Goal: Task Accomplishment & Management: Use online tool/utility

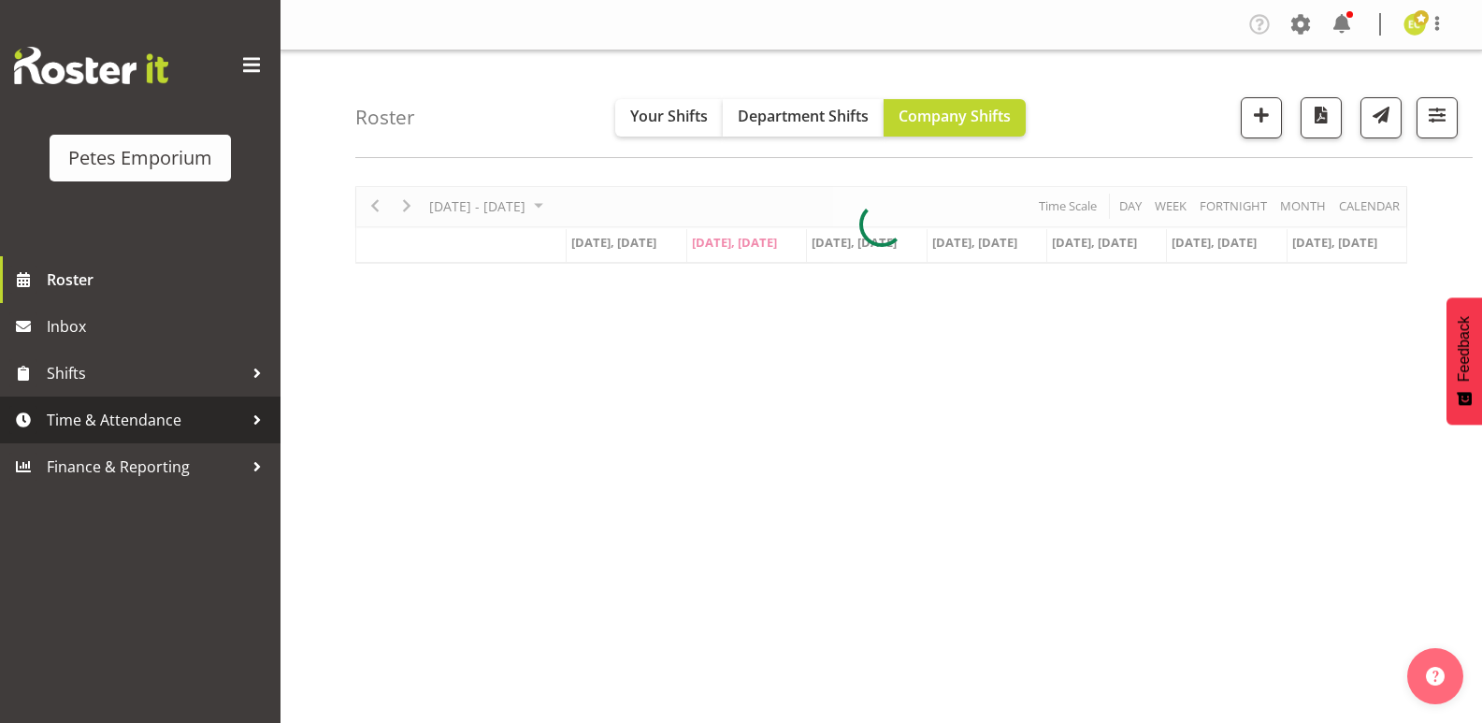
click at [47, 421] on span "Time & Attendance" at bounding box center [145, 420] width 196 height 28
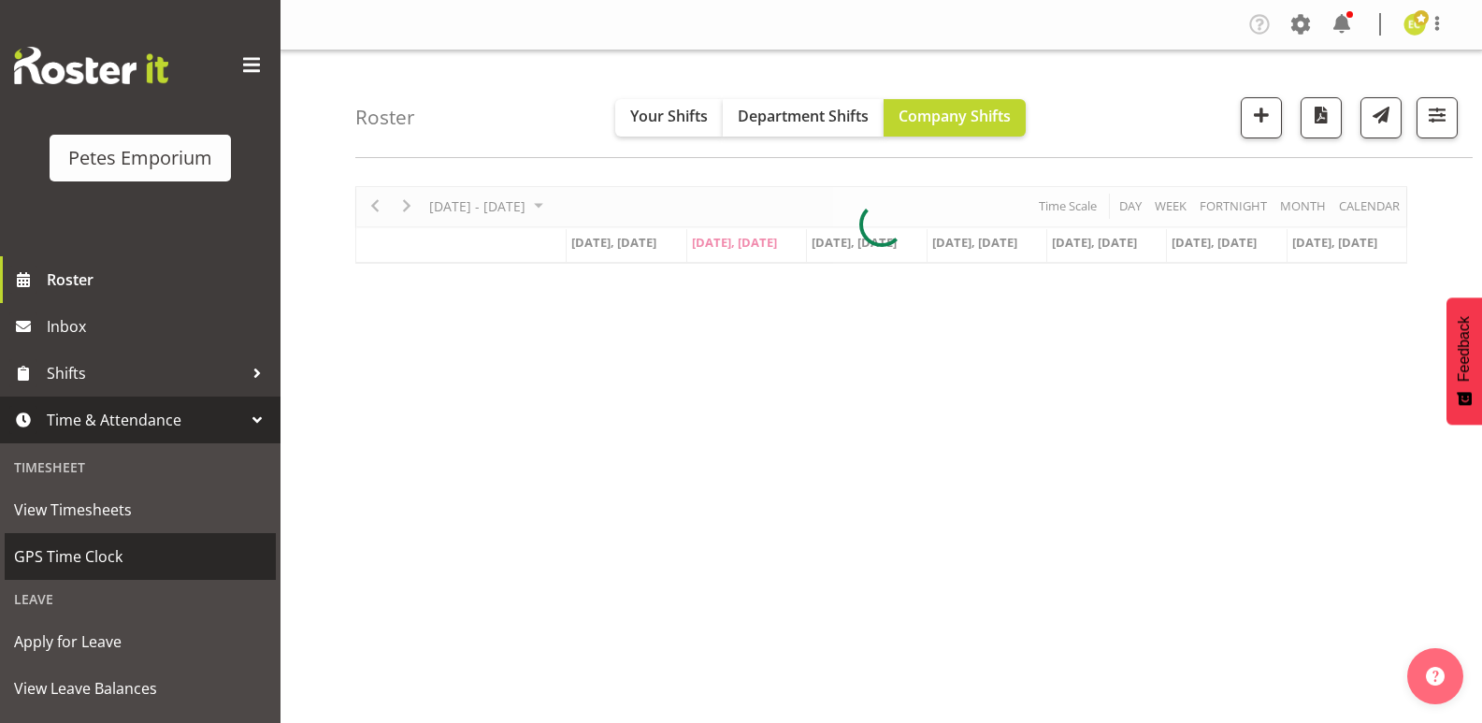
click at [139, 554] on span "GPS Time Clock" at bounding box center [140, 556] width 252 height 28
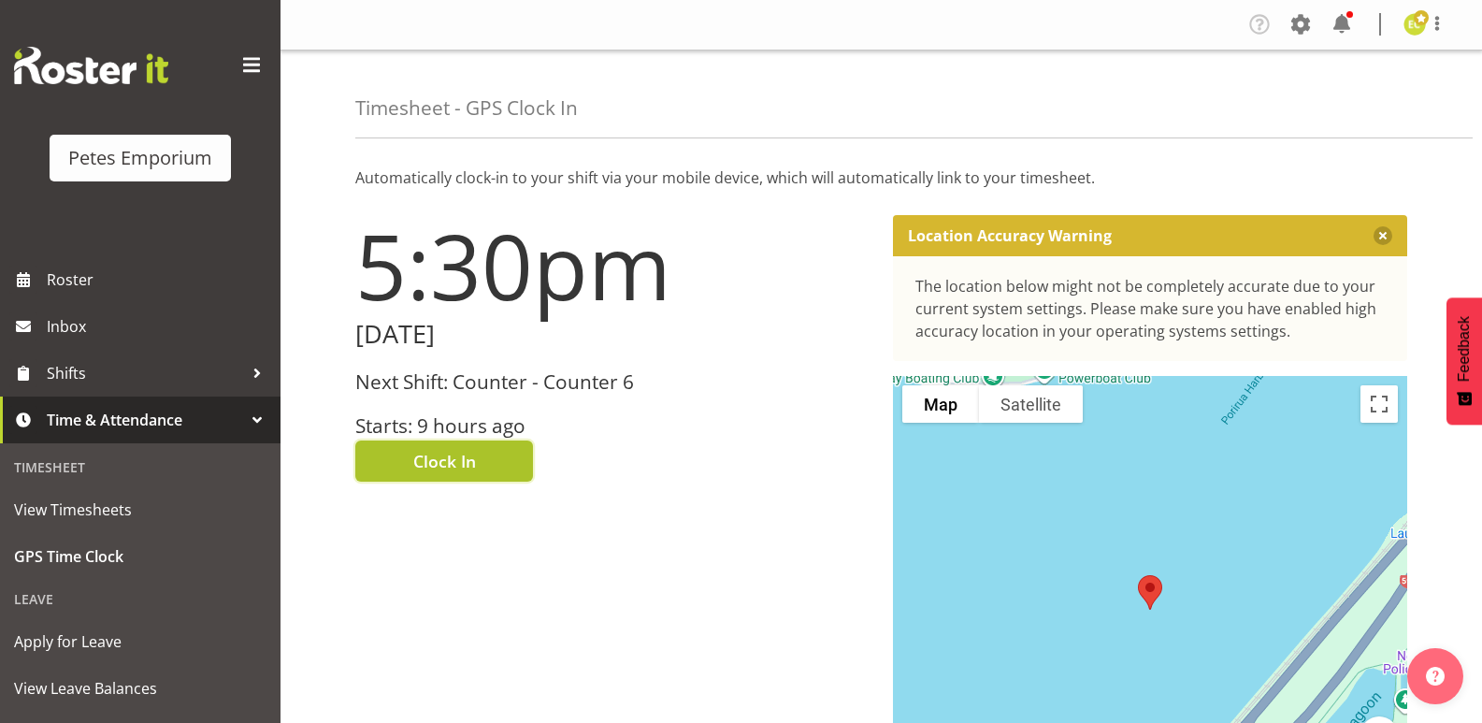
click at [468, 471] on span "Clock In" at bounding box center [444, 461] width 63 height 24
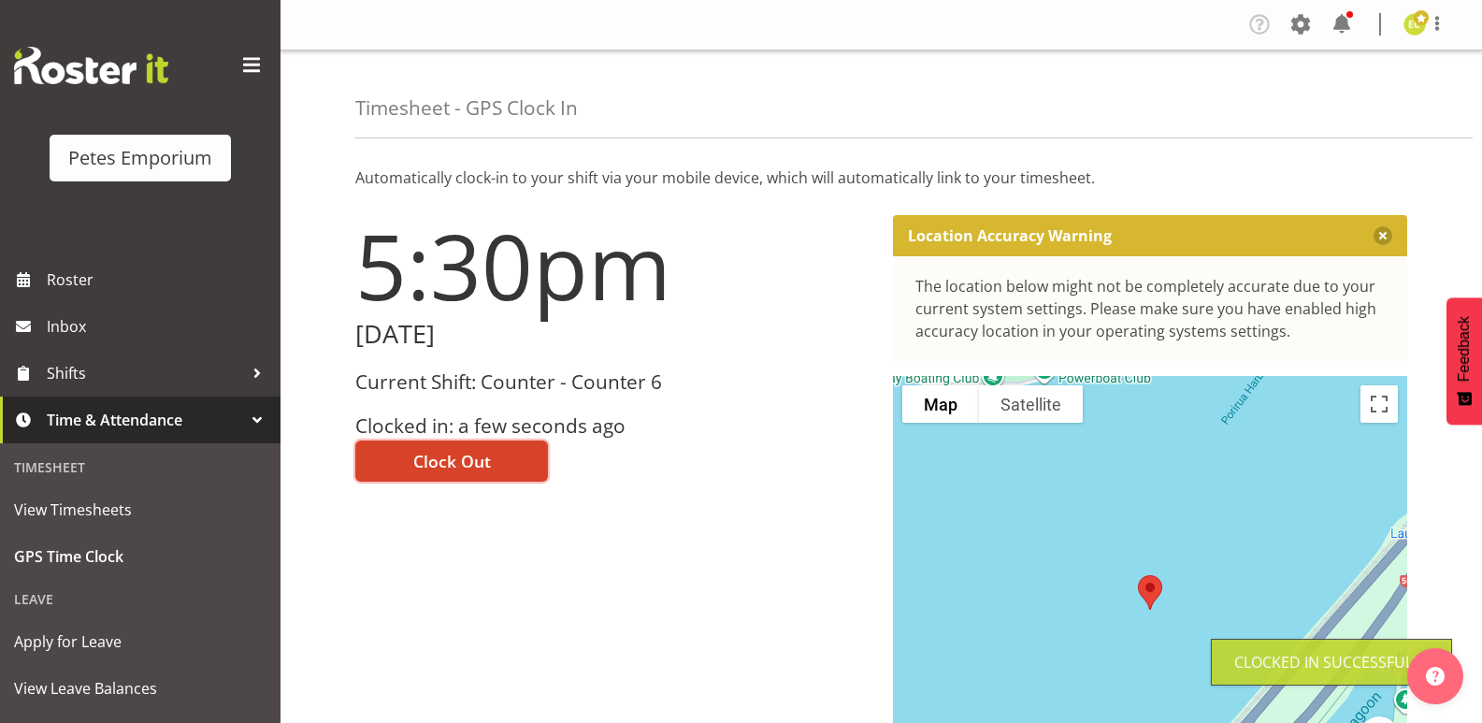
click at [403, 446] on button "Clock Out" at bounding box center [451, 460] width 193 height 41
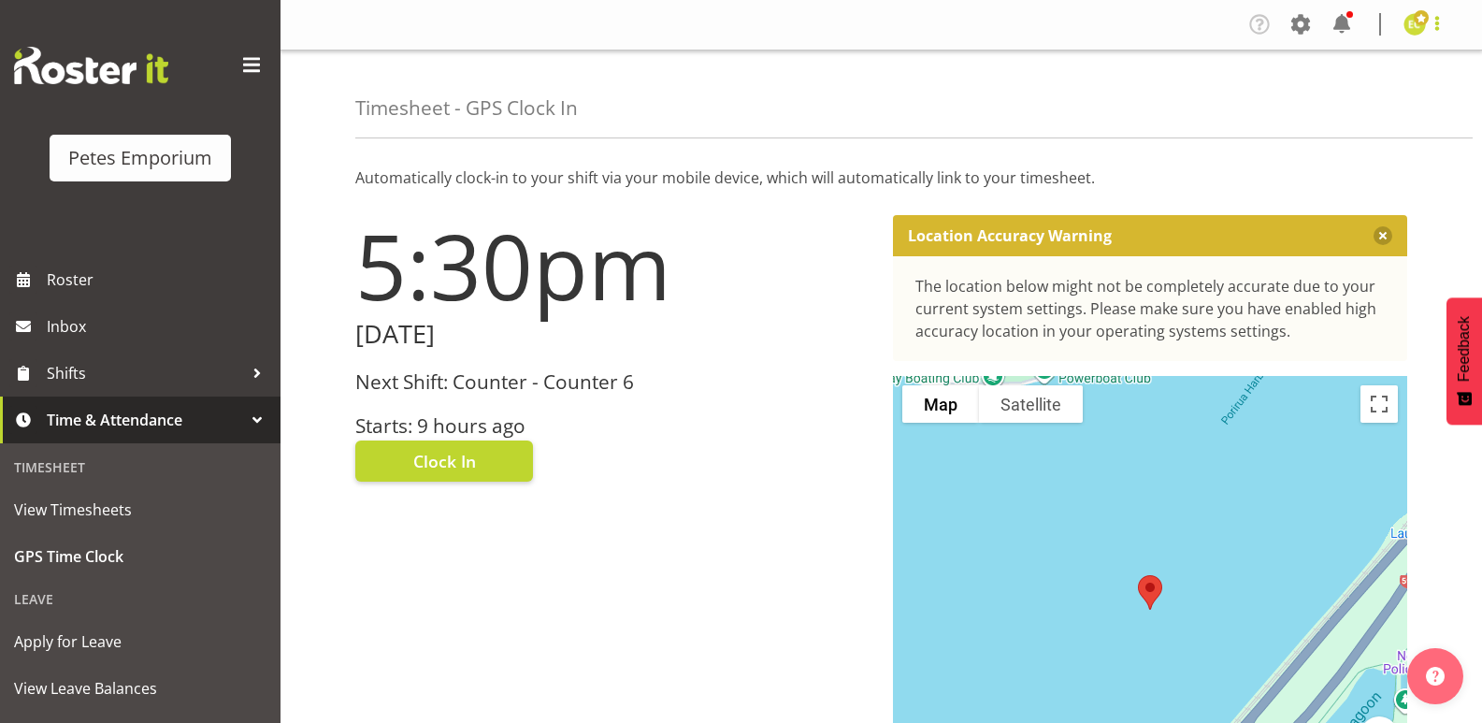
click at [1432, 19] on span at bounding box center [1437, 23] width 22 height 22
click at [1337, 92] on link "Log Out" at bounding box center [1359, 98] width 180 height 34
